Goal: Task Accomplishment & Management: Manage account settings

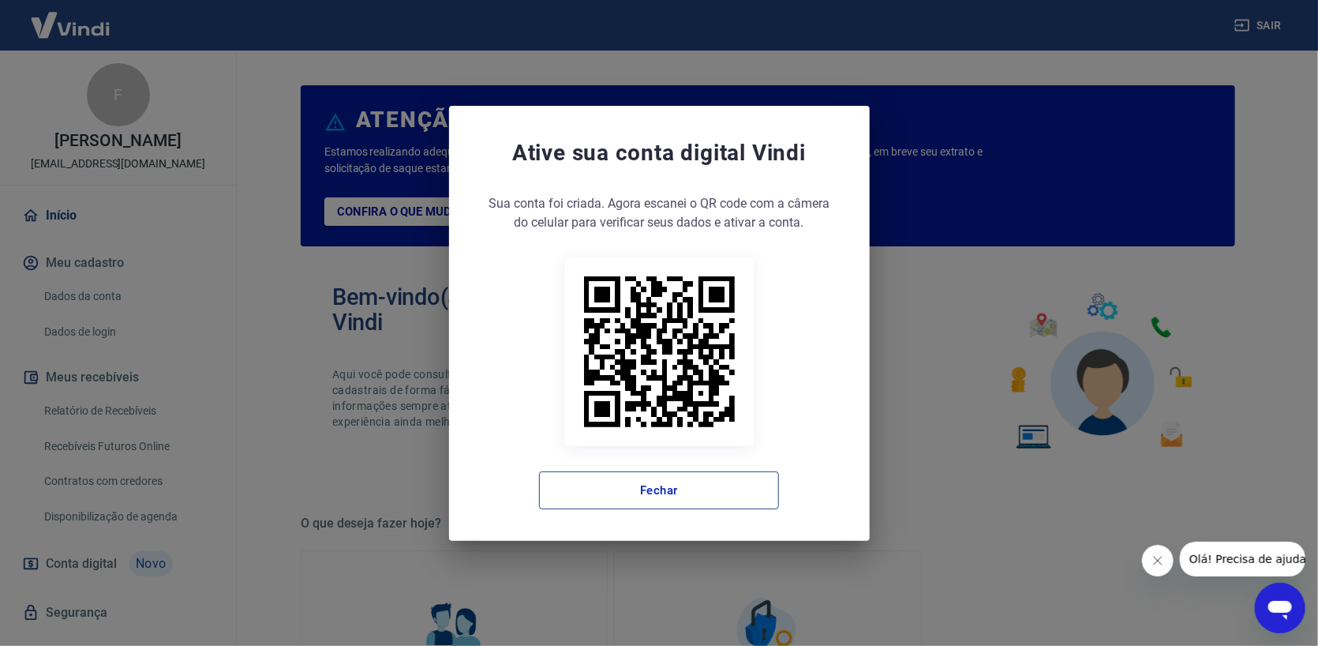
click at [634, 494] on button "Fechar" at bounding box center [659, 490] width 240 height 38
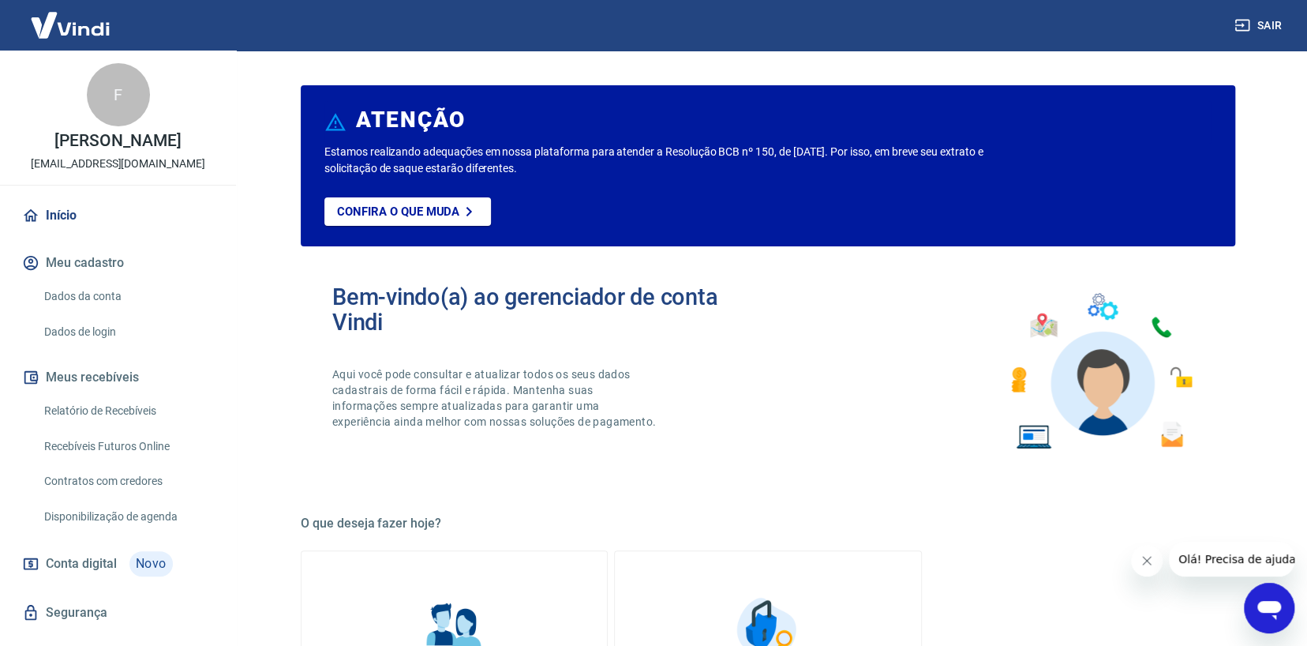
scroll to position [31, 0]
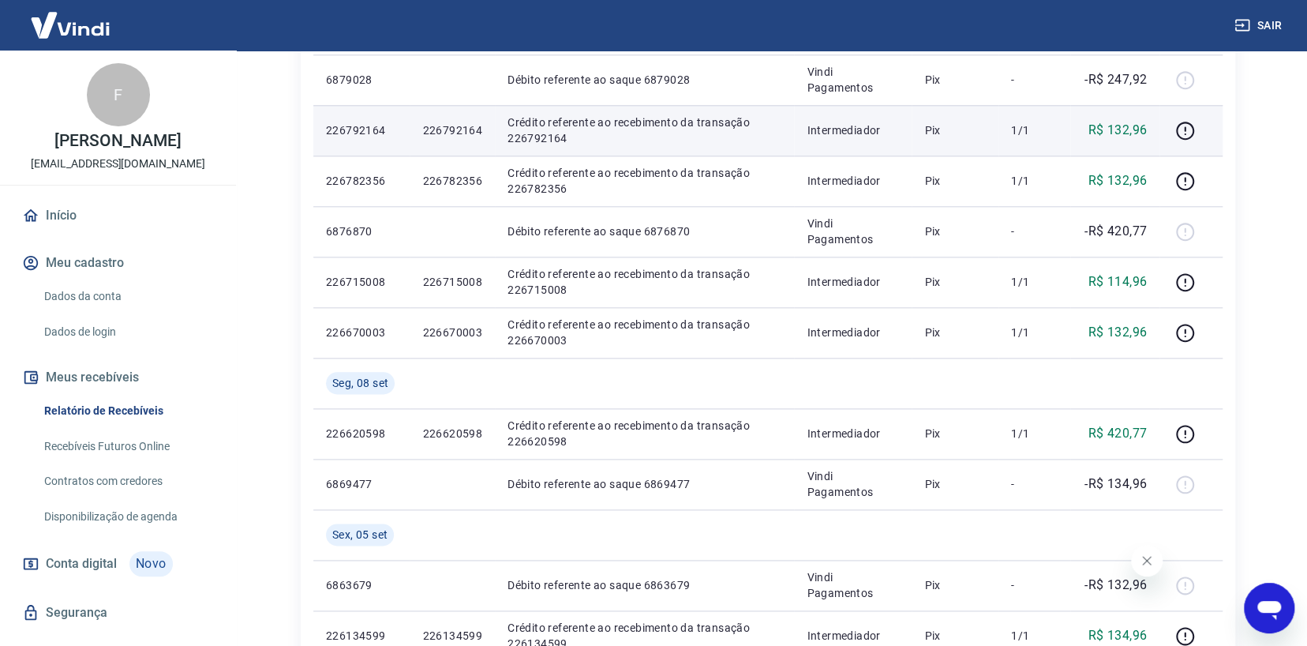
scroll to position [1299, 0]
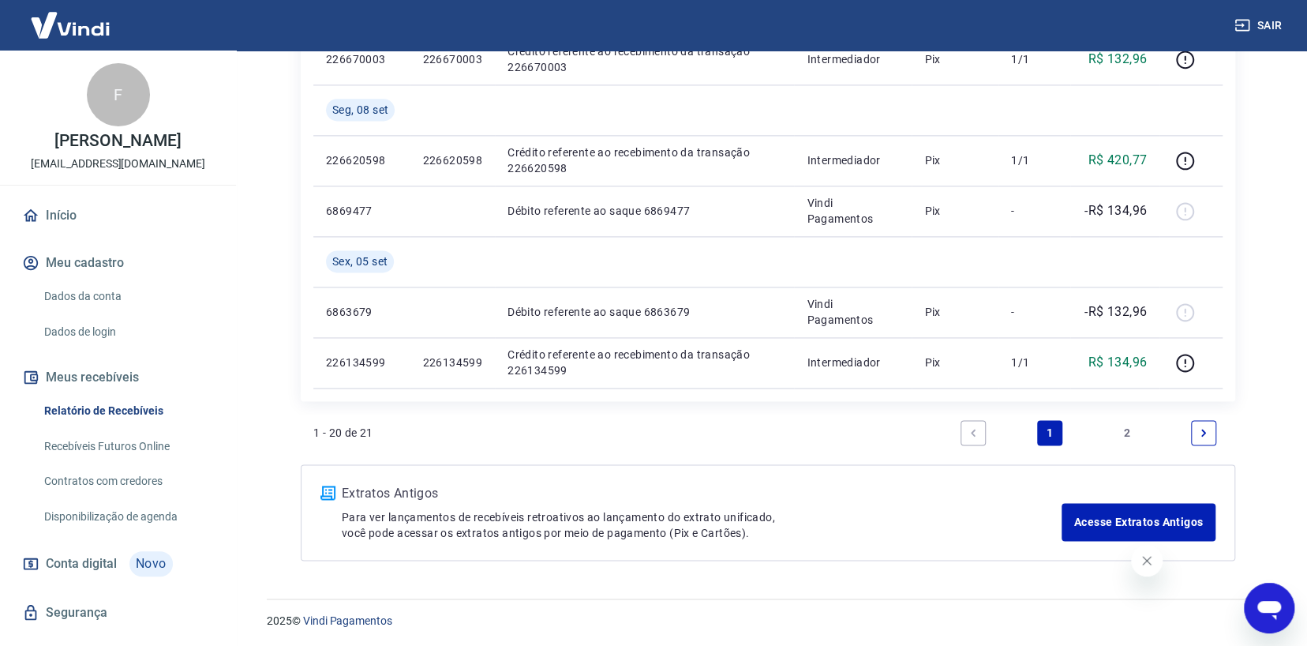
click at [93, 212] on link "Início" at bounding box center [118, 215] width 198 height 35
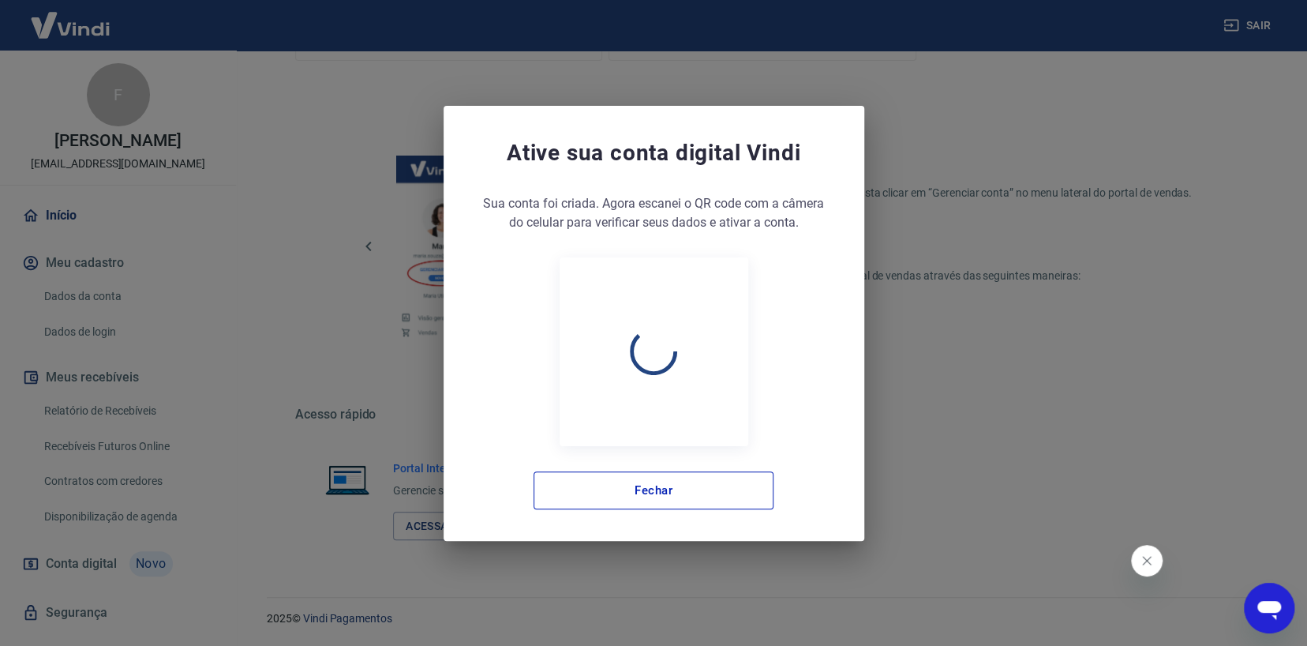
scroll to position [745, 0]
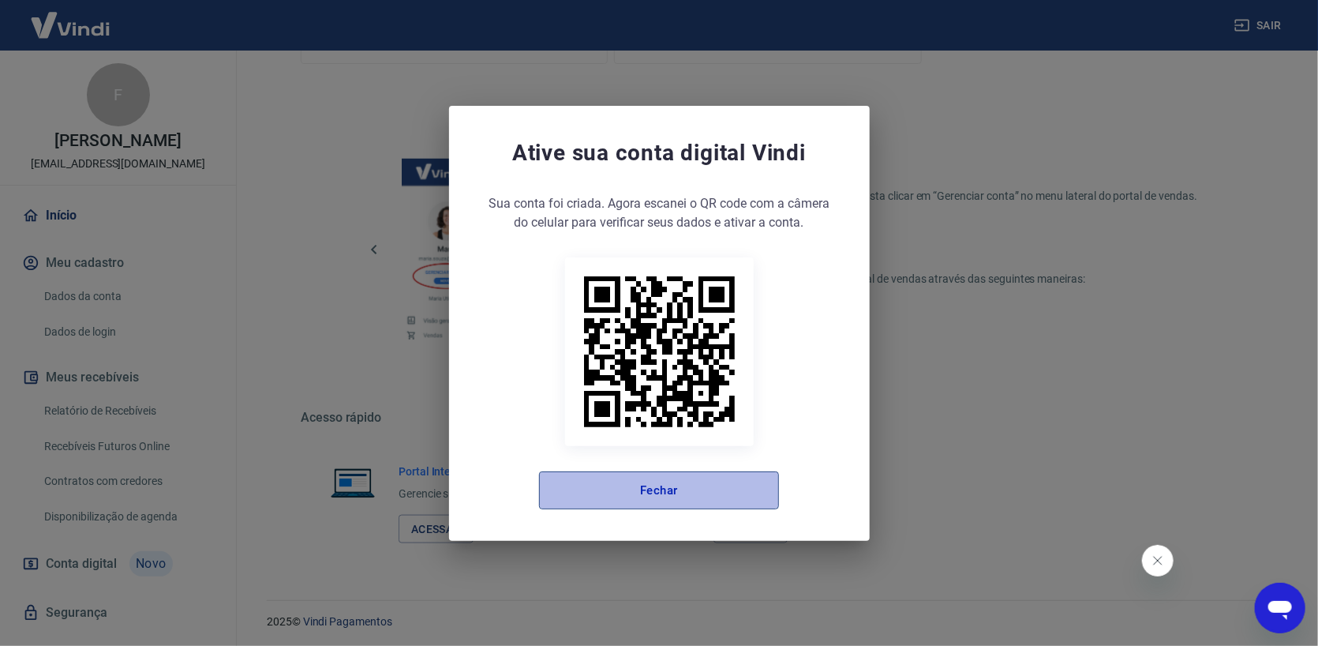
click at [683, 485] on button "Fechar" at bounding box center [659, 490] width 240 height 38
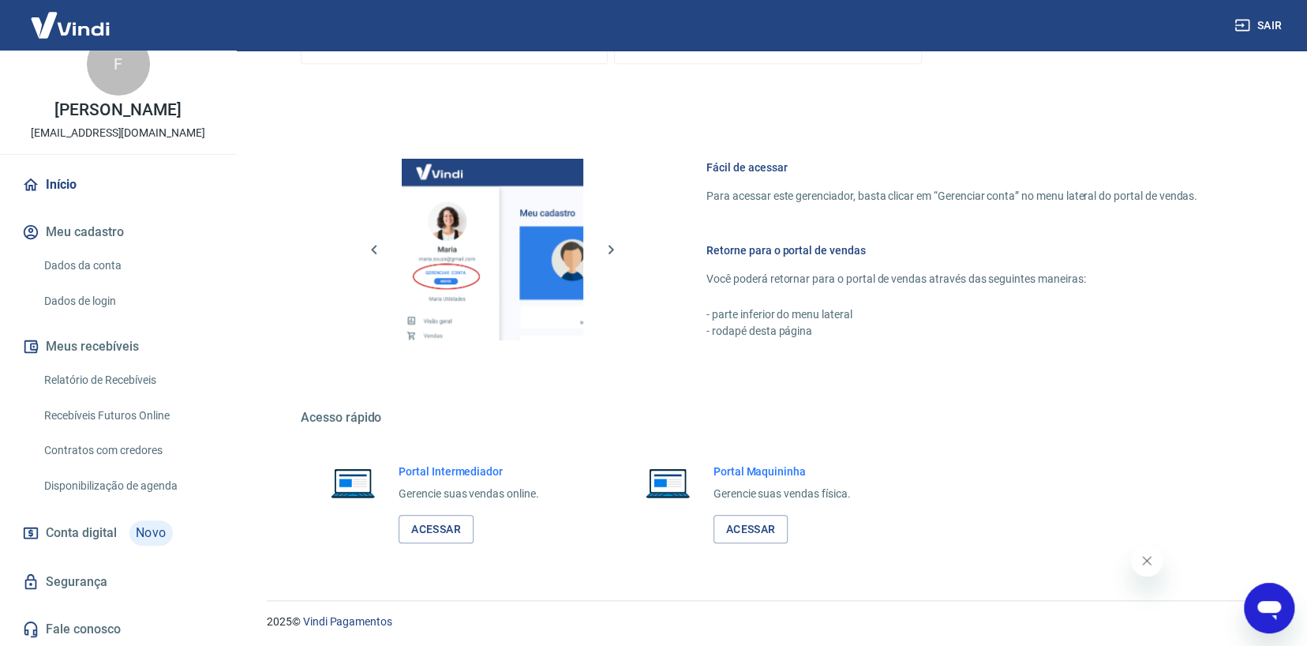
scroll to position [0, 0]
